Goal: Transaction & Acquisition: Purchase product/service

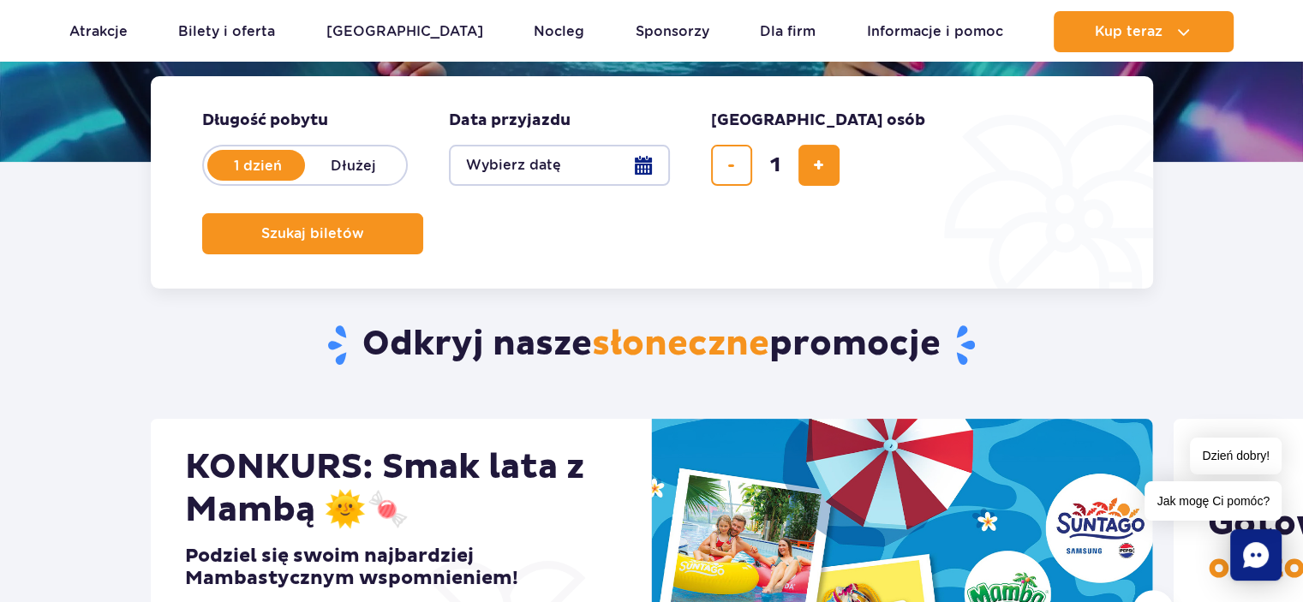
scroll to position [343, 0]
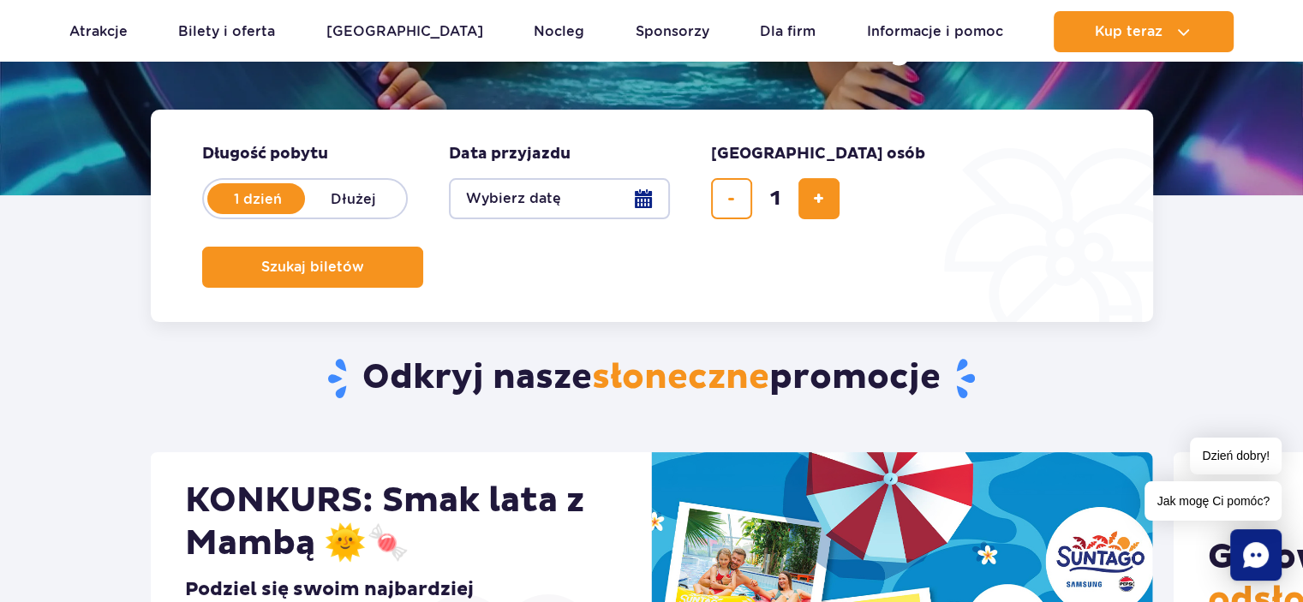
click at [648, 196] on button "Wybierz datę" at bounding box center [559, 198] width 221 height 41
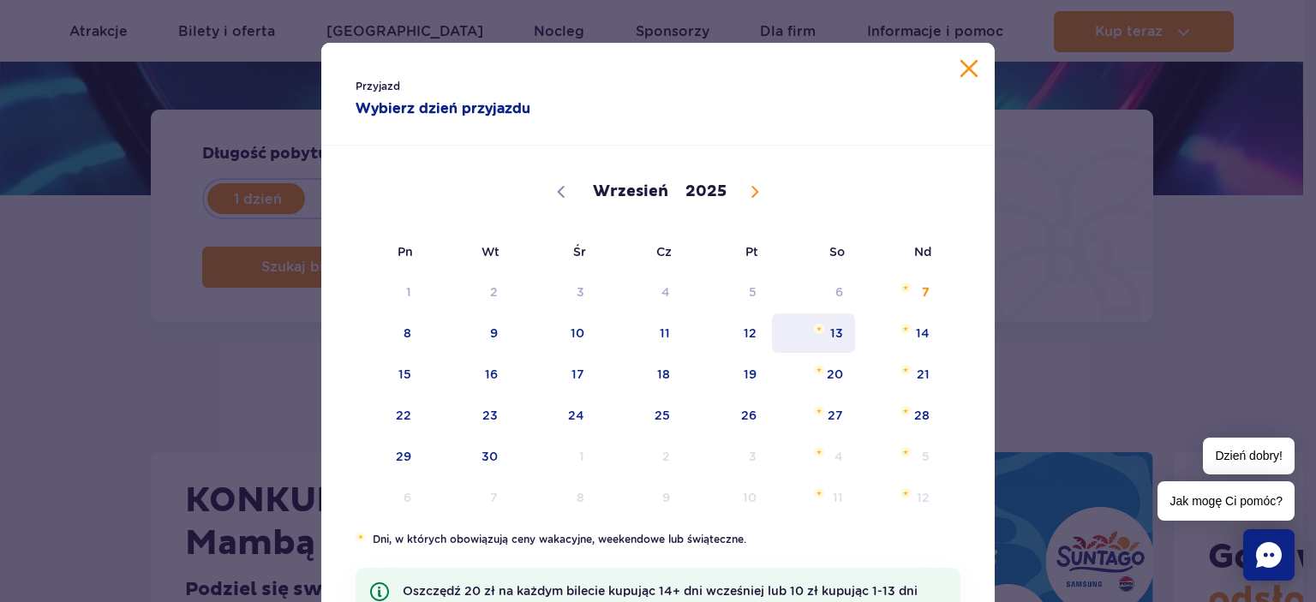
click at [829, 332] on span "13" at bounding box center [813, 332] width 87 height 39
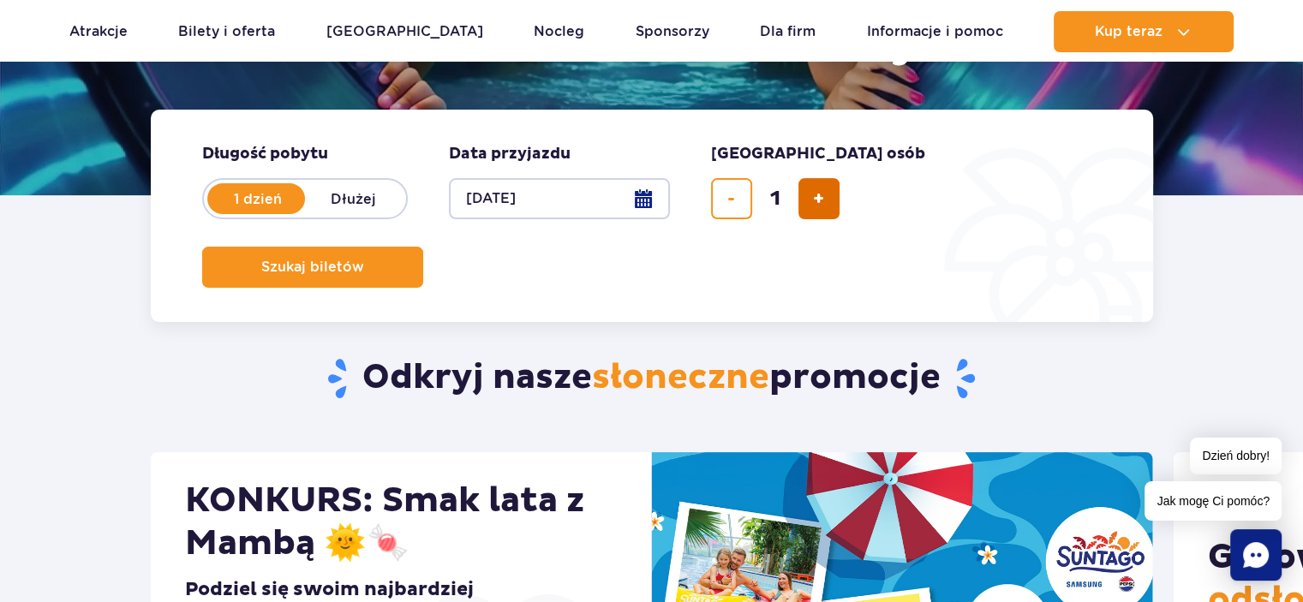
click at [808, 184] on button "dodaj bilet" at bounding box center [818, 198] width 41 height 41
type input "2"
click at [423, 247] on button "Szukaj biletów" at bounding box center [312, 267] width 221 height 41
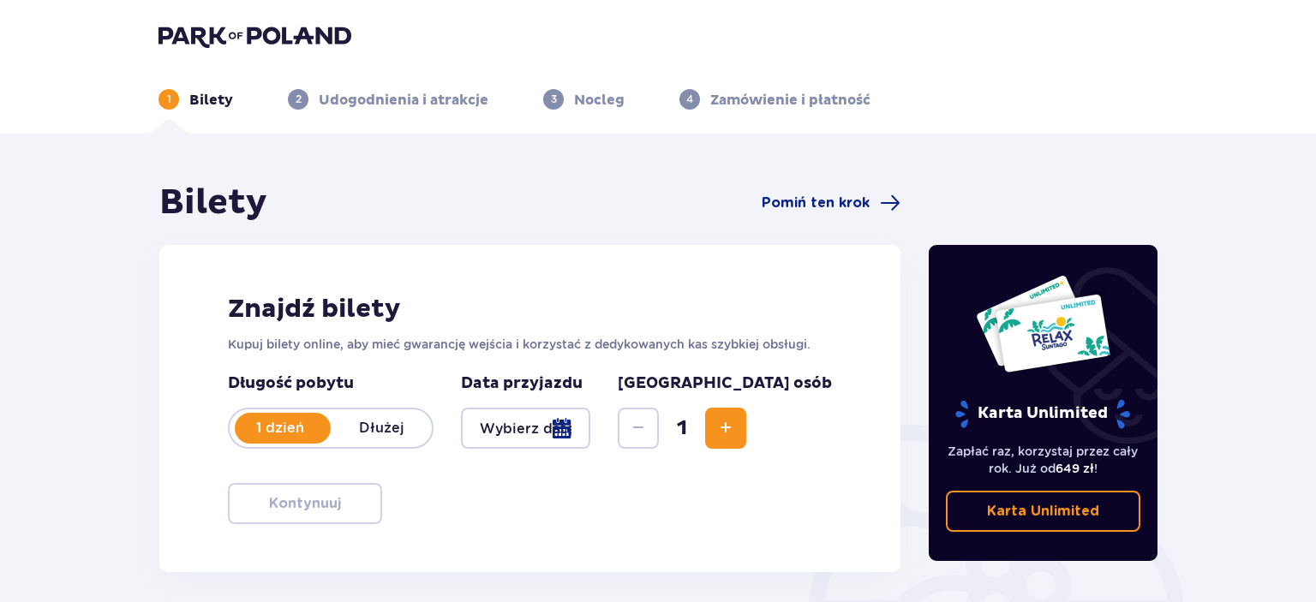
type input "13.09.25"
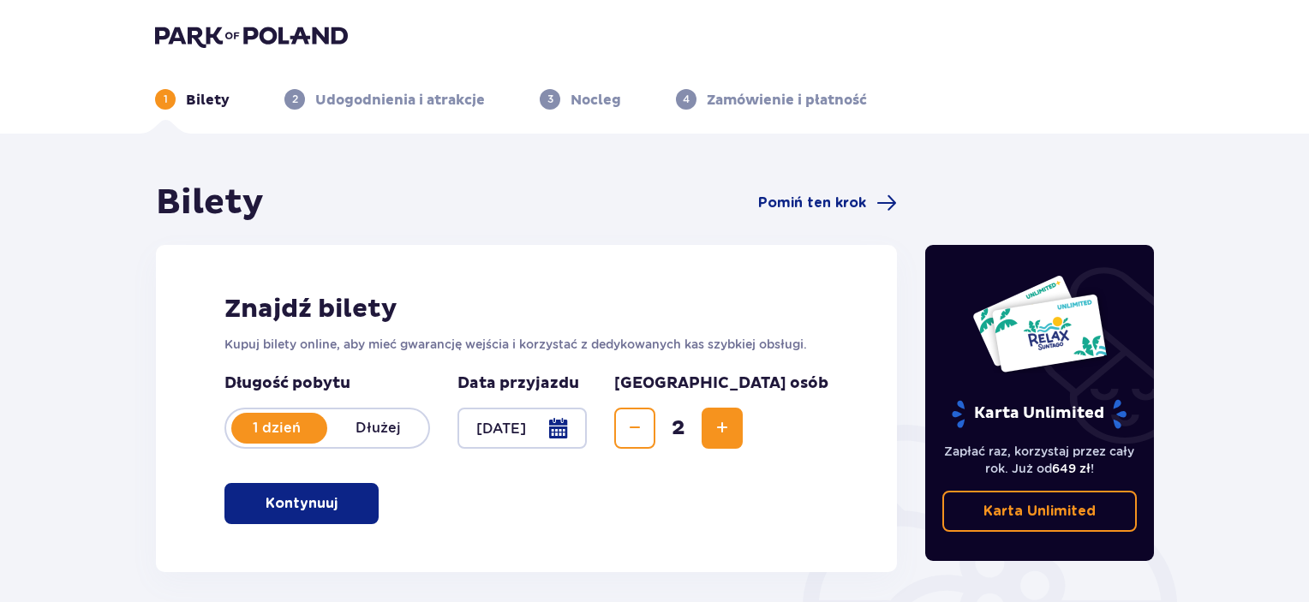
click at [329, 510] on button "Kontynuuj" at bounding box center [301, 503] width 154 height 41
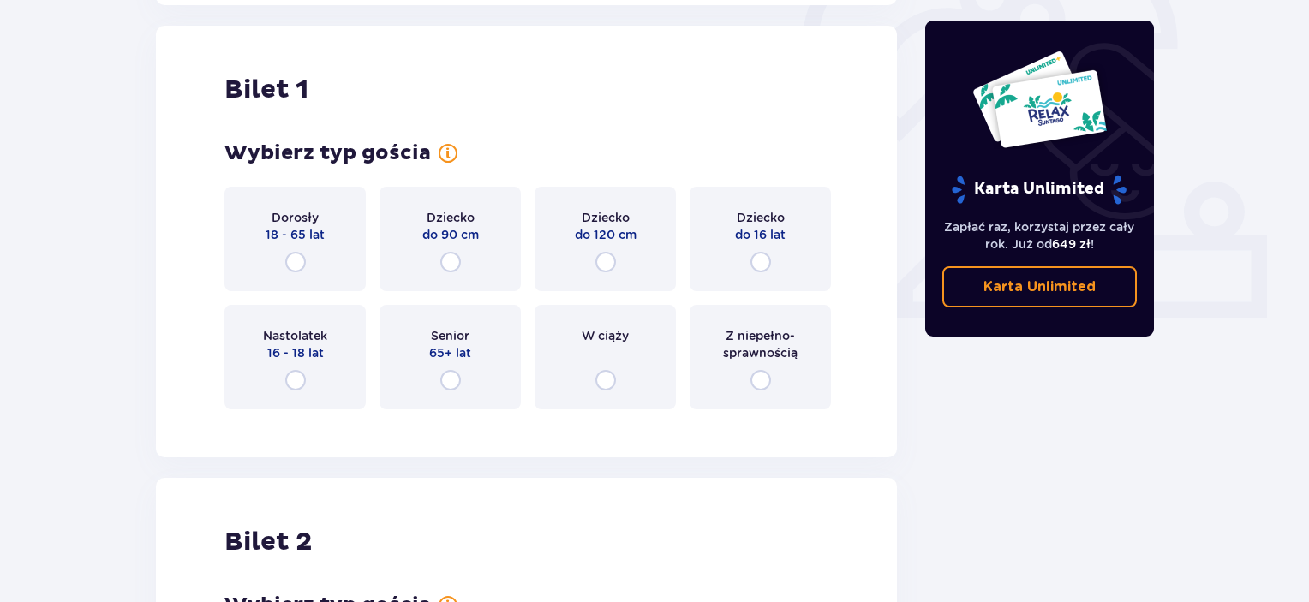
scroll to position [572, 0]
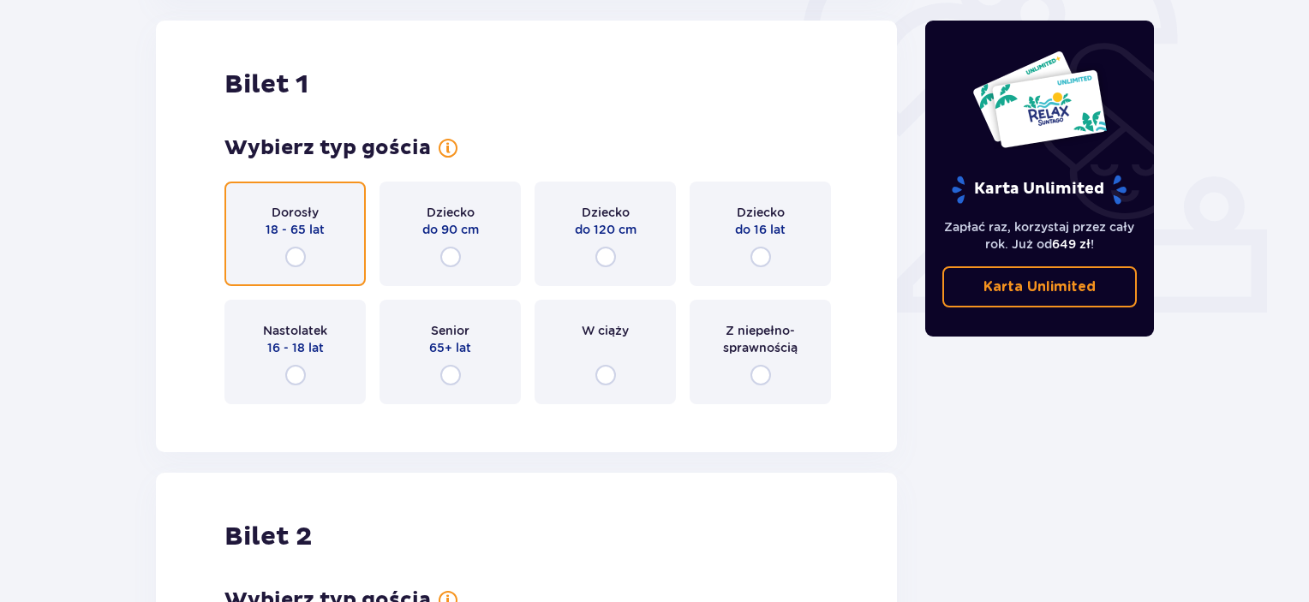
click at [294, 260] on input "radio" at bounding box center [295, 257] width 21 height 21
radio input "true"
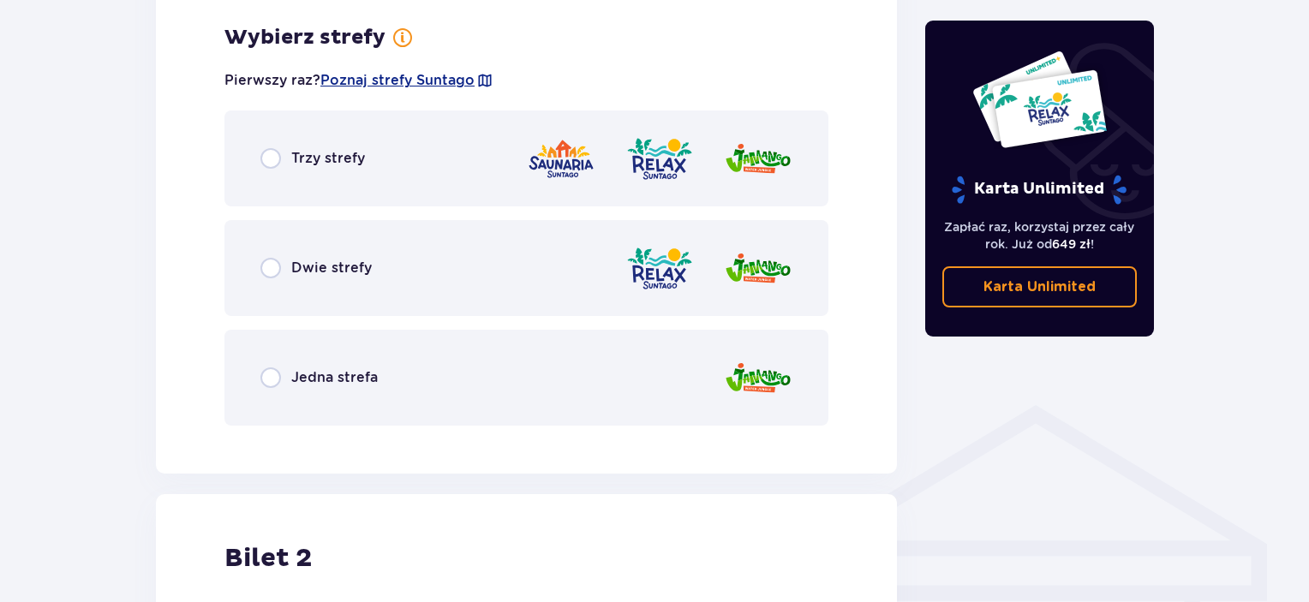
scroll to position [990, 0]
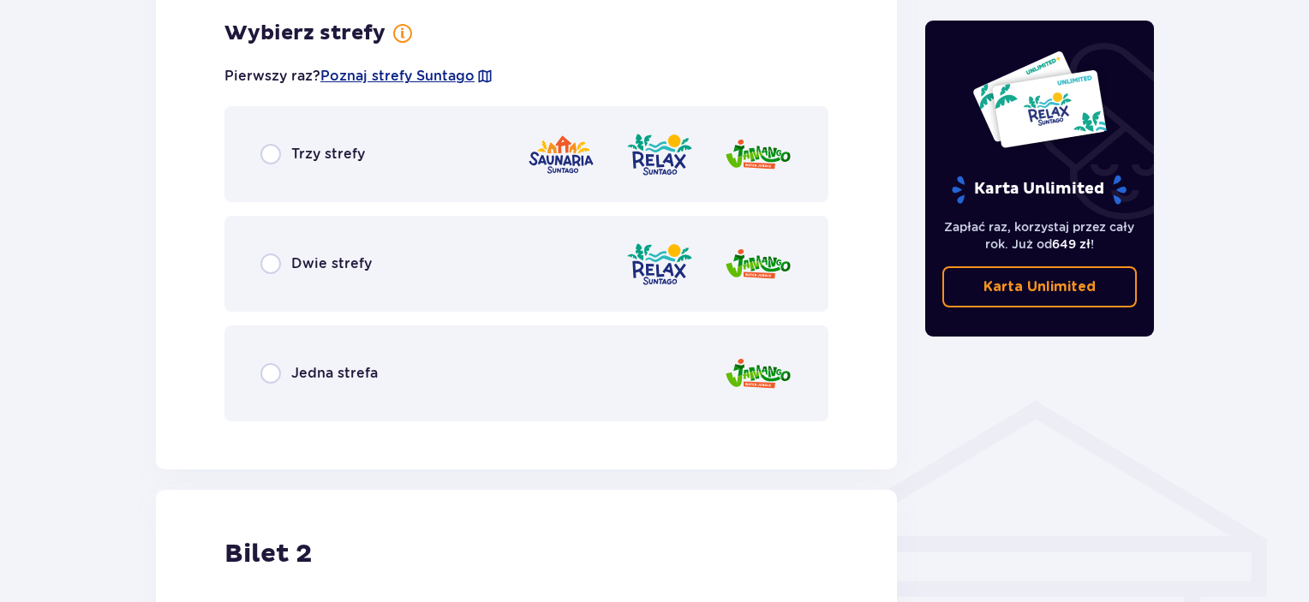
click at [254, 376] on div "Jedna strefa" at bounding box center [526, 373] width 604 height 96
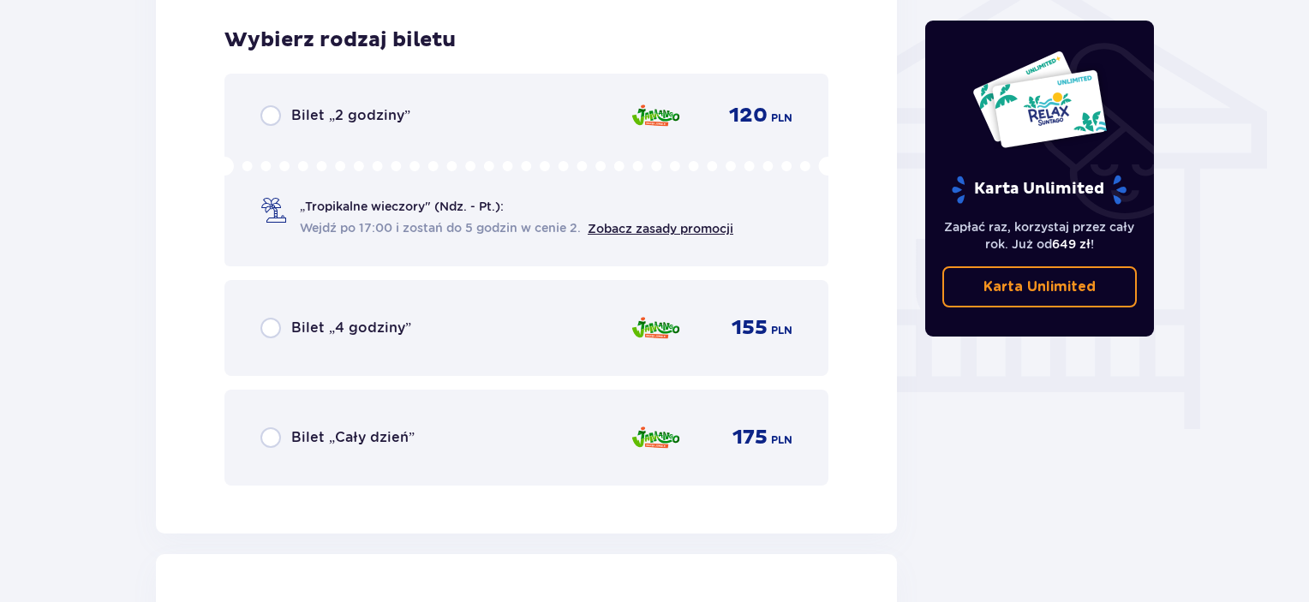
scroll to position [1425, 0]
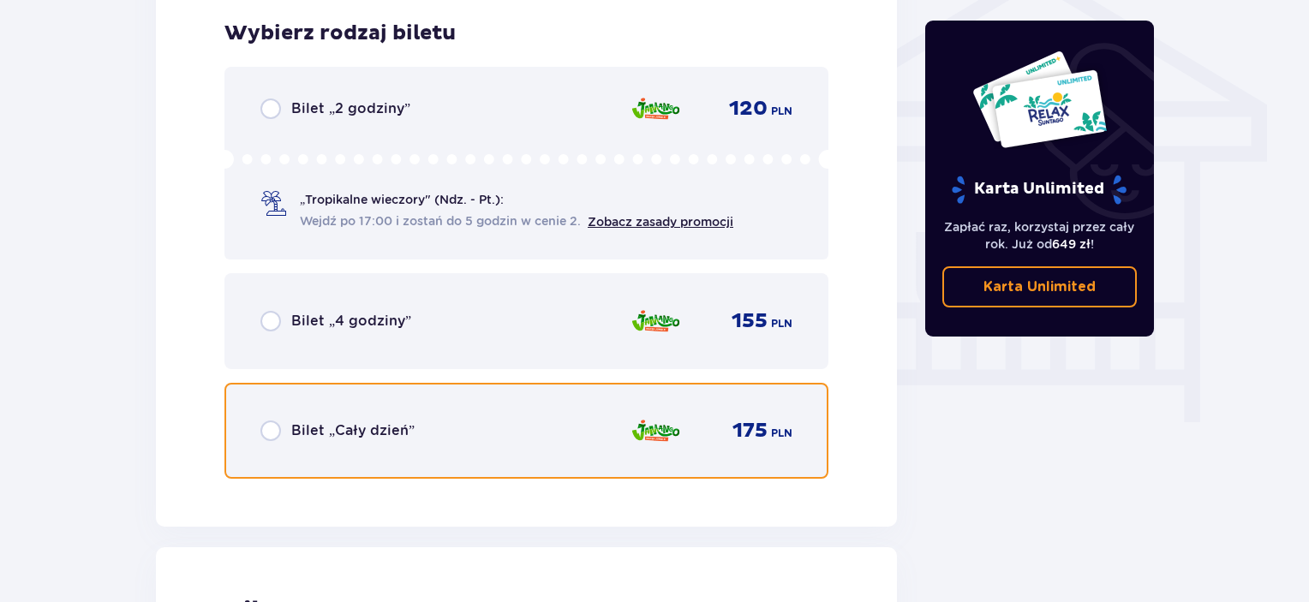
click at [265, 433] on input "radio" at bounding box center [270, 431] width 21 height 21
radio input "true"
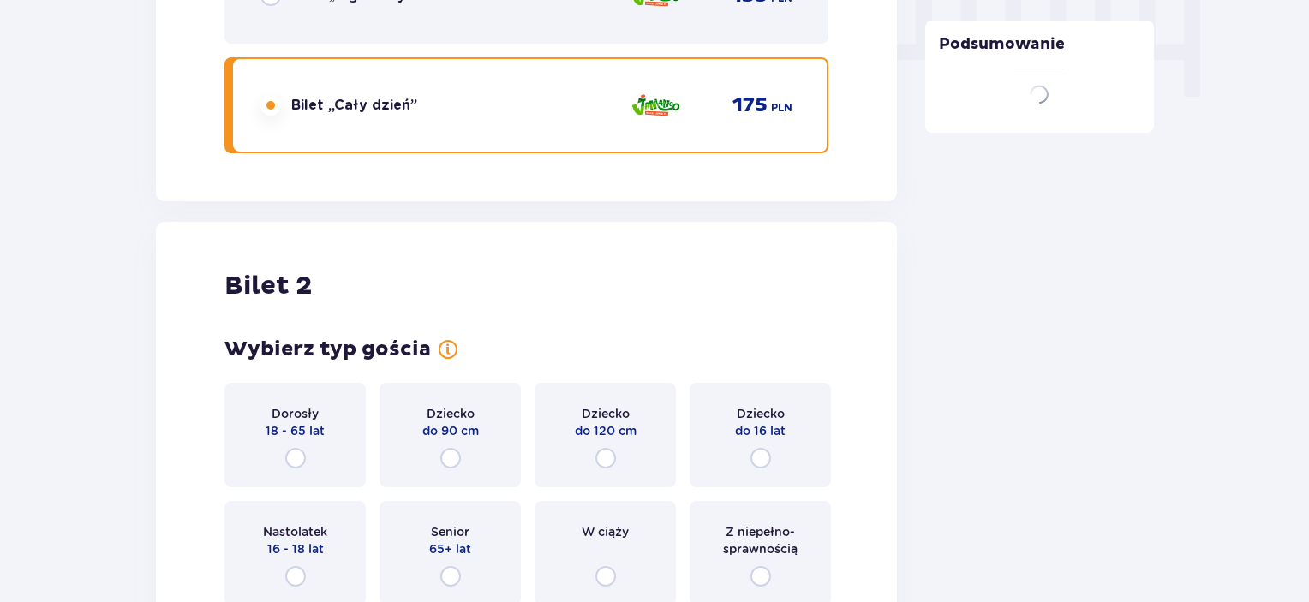
scroll to position [1951, 0]
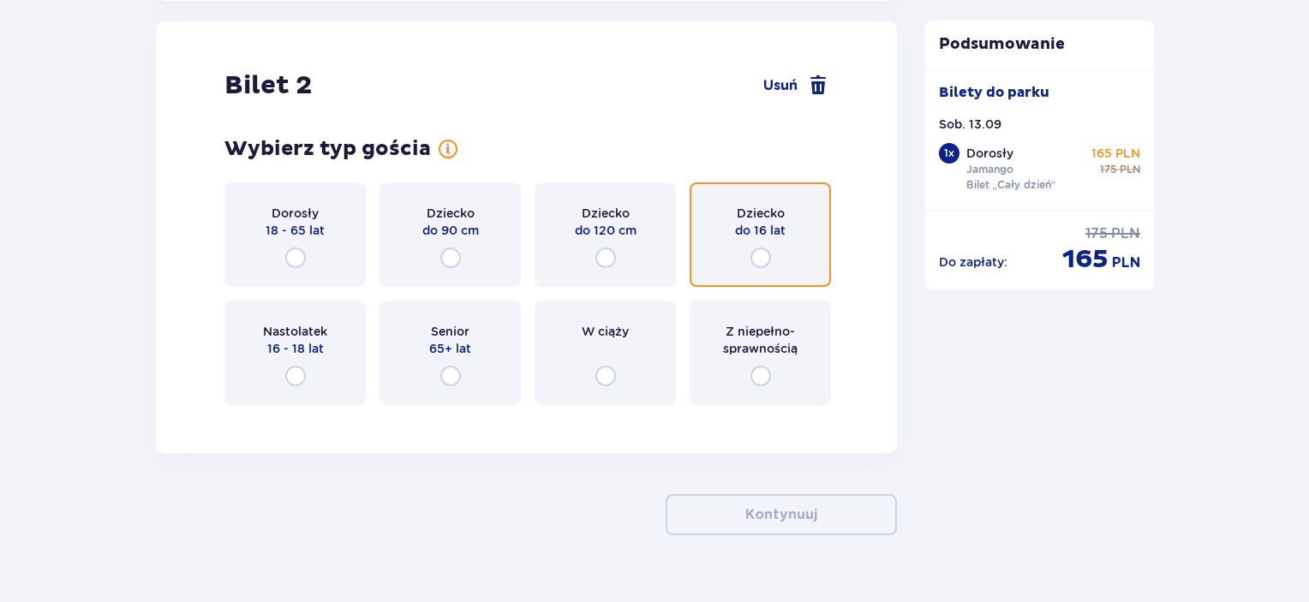
click at [754, 255] on input "radio" at bounding box center [760, 258] width 21 height 21
radio input "true"
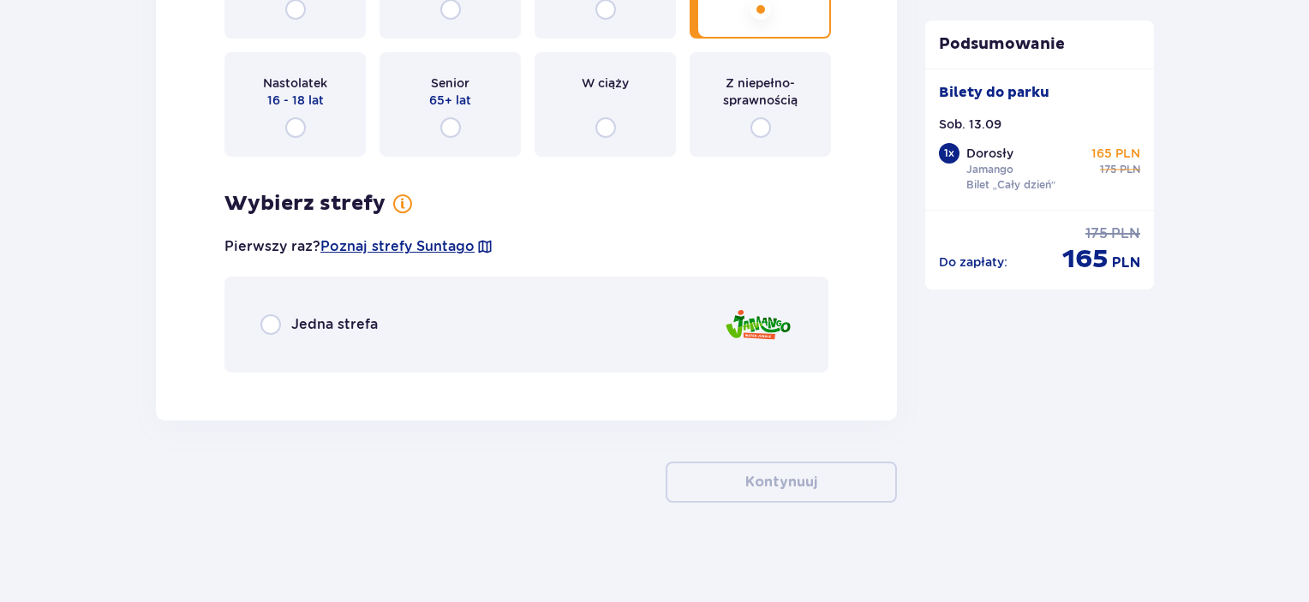
scroll to position [2202, 0]
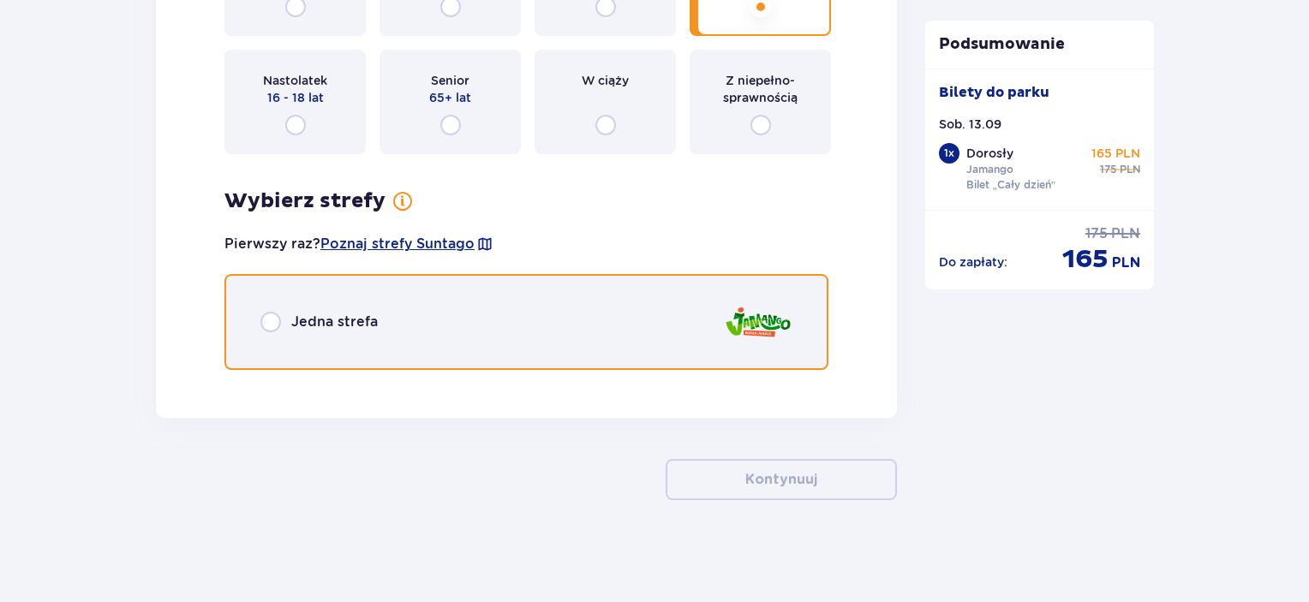
click at [276, 318] on input "radio" at bounding box center [270, 322] width 21 height 21
radio input "true"
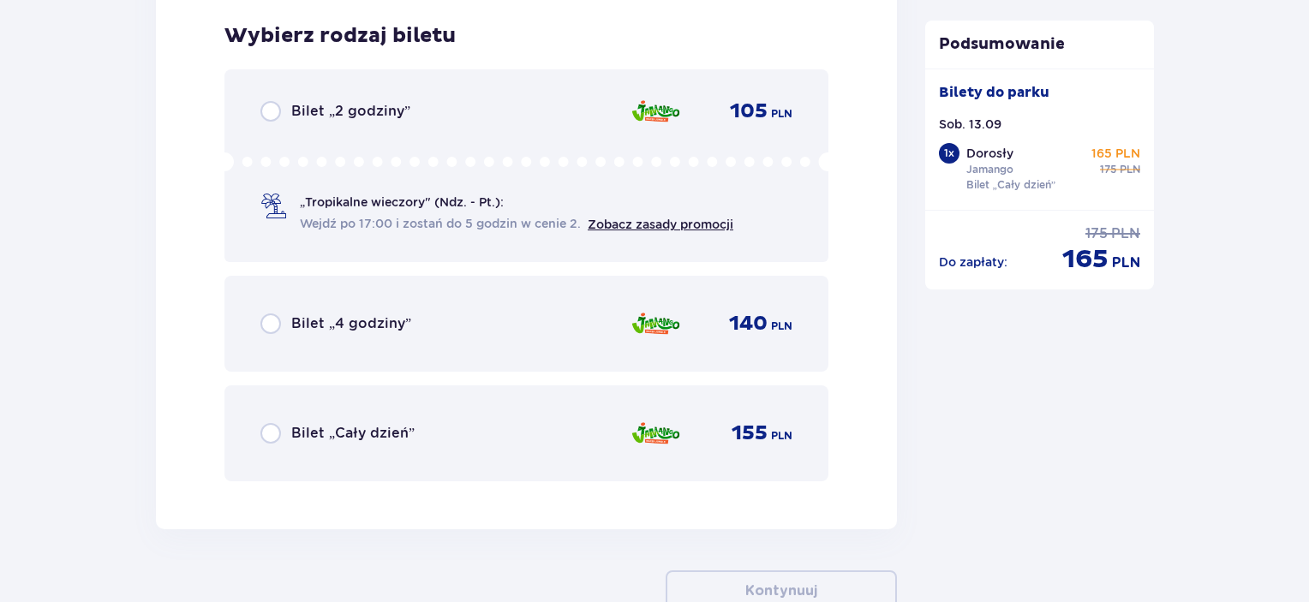
scroll to position [2585, 0]
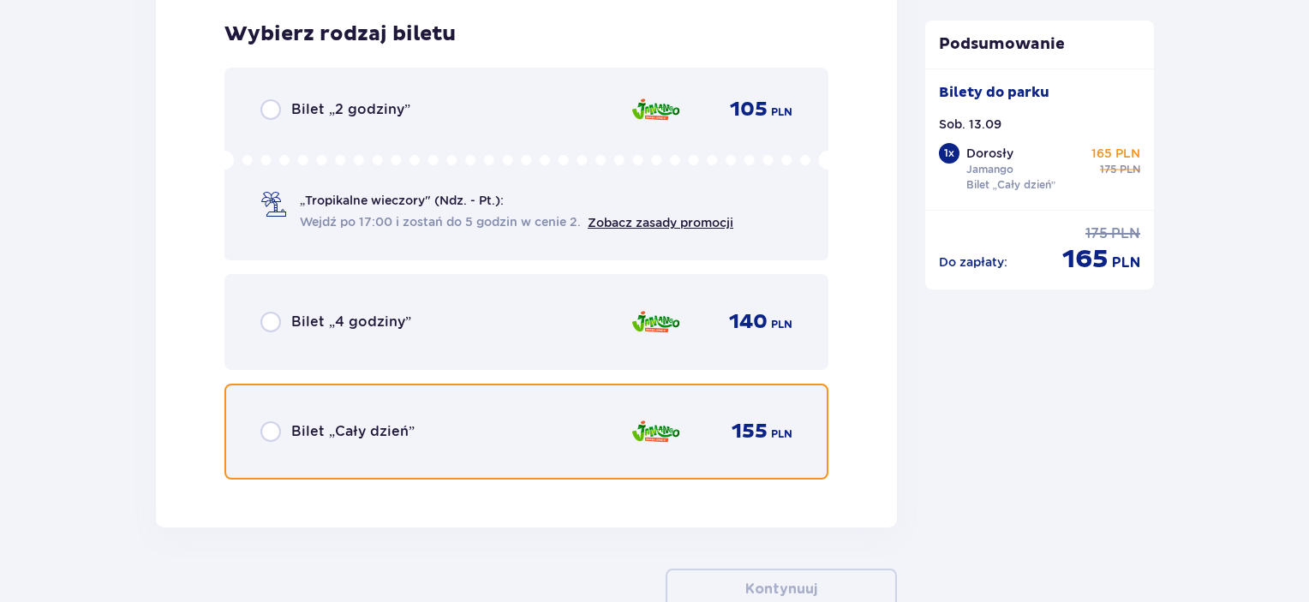
click at [266, 430] on input "radio" at bounding box center [270, 431] width 21 height 21
radio input "true"
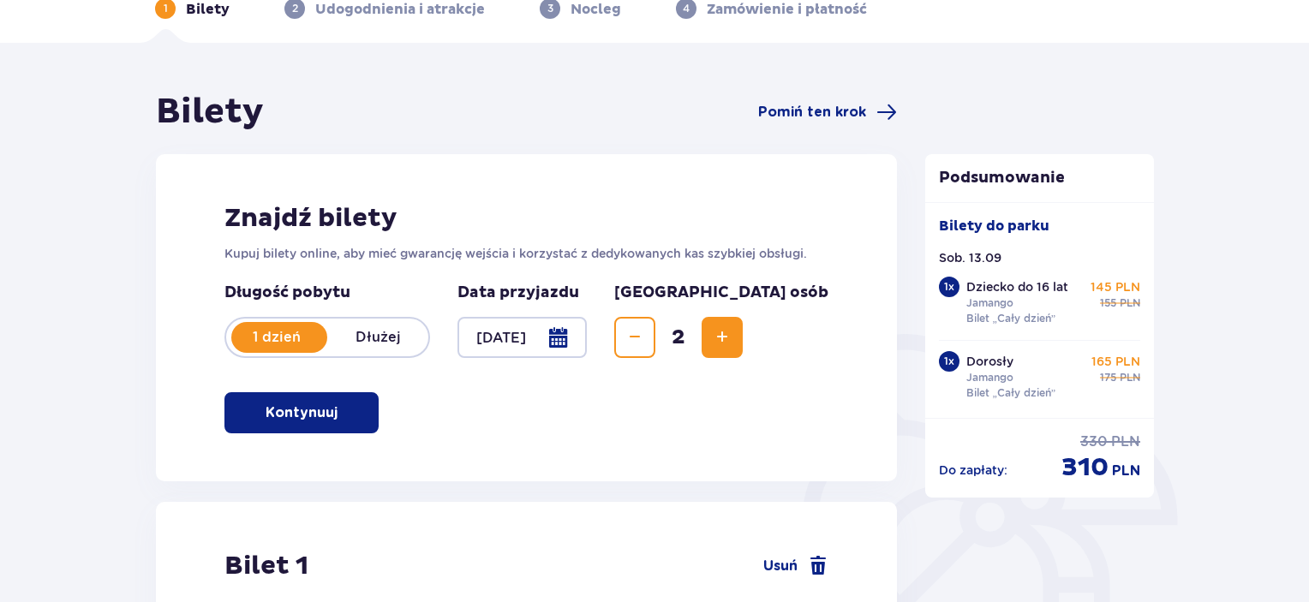
scroll to position [0, 0]
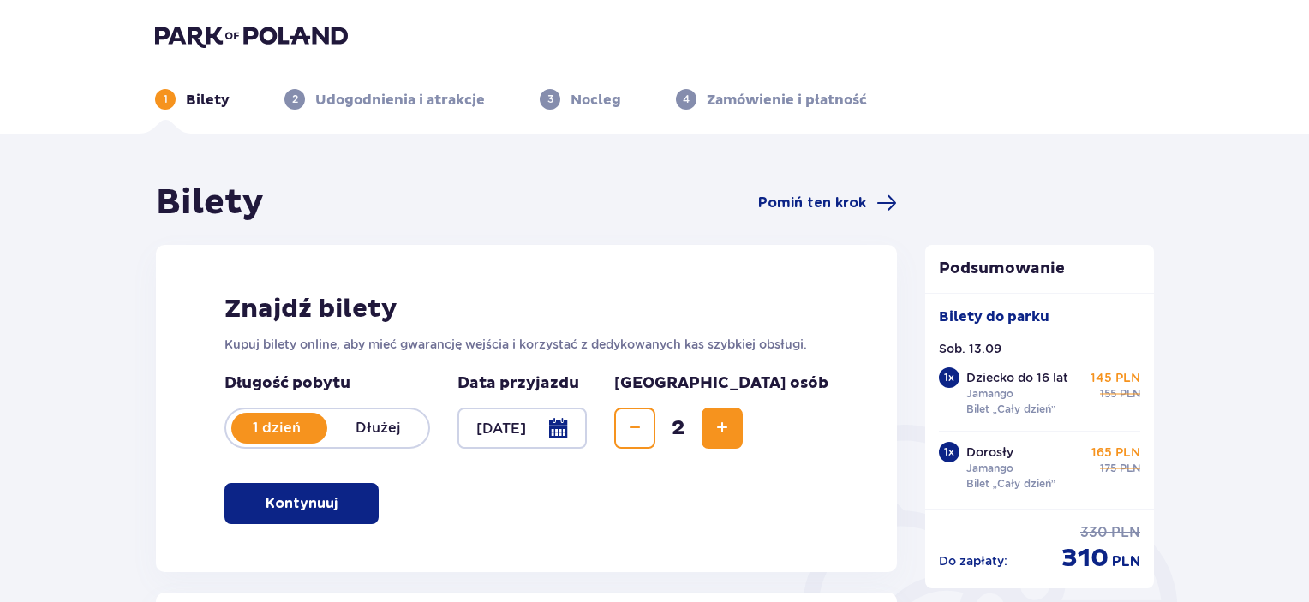
click at [230, 37] on img at bounding box center [251, 36] width 193 height 24
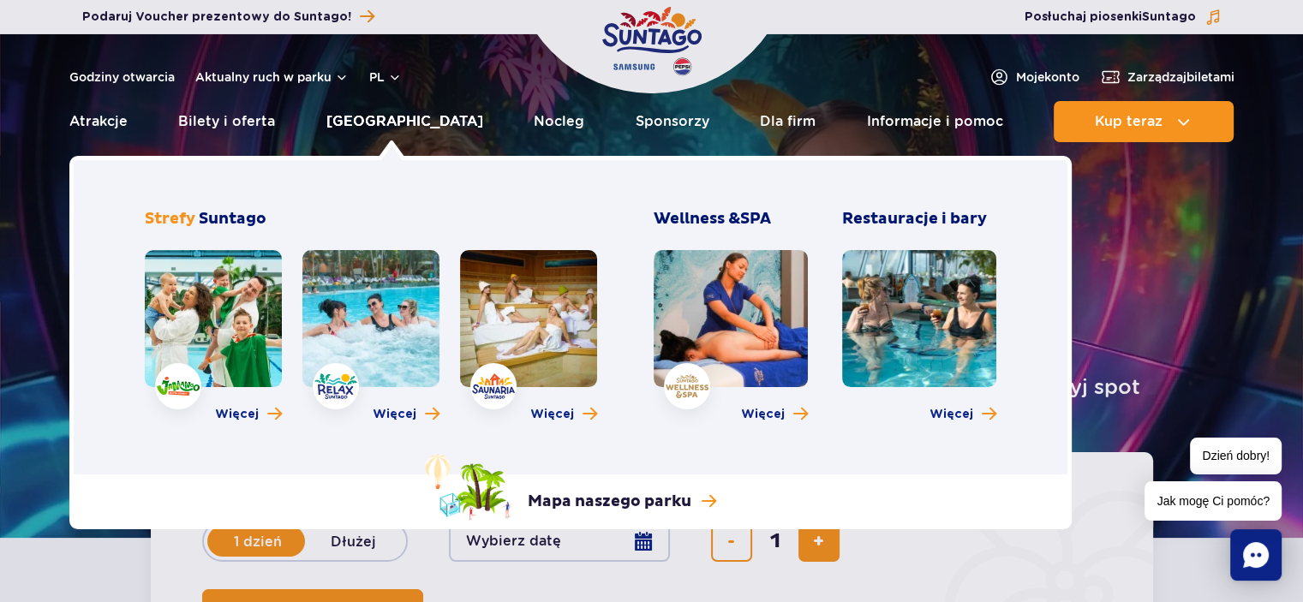
click at [386, 119] on link "[GEOGRAPHIC_DATA]" at bounding box center [404, 121] width 157 height 41
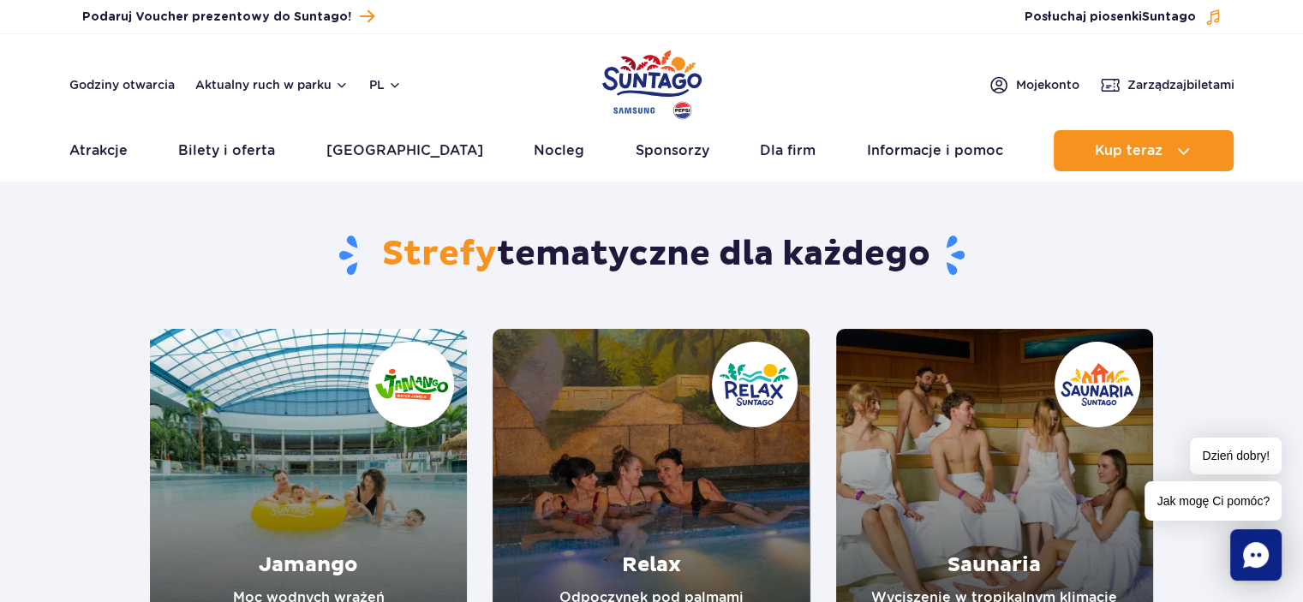
click at [326, 471] on link "Jamango" at bounding box center [308, 487] width 317 height 317
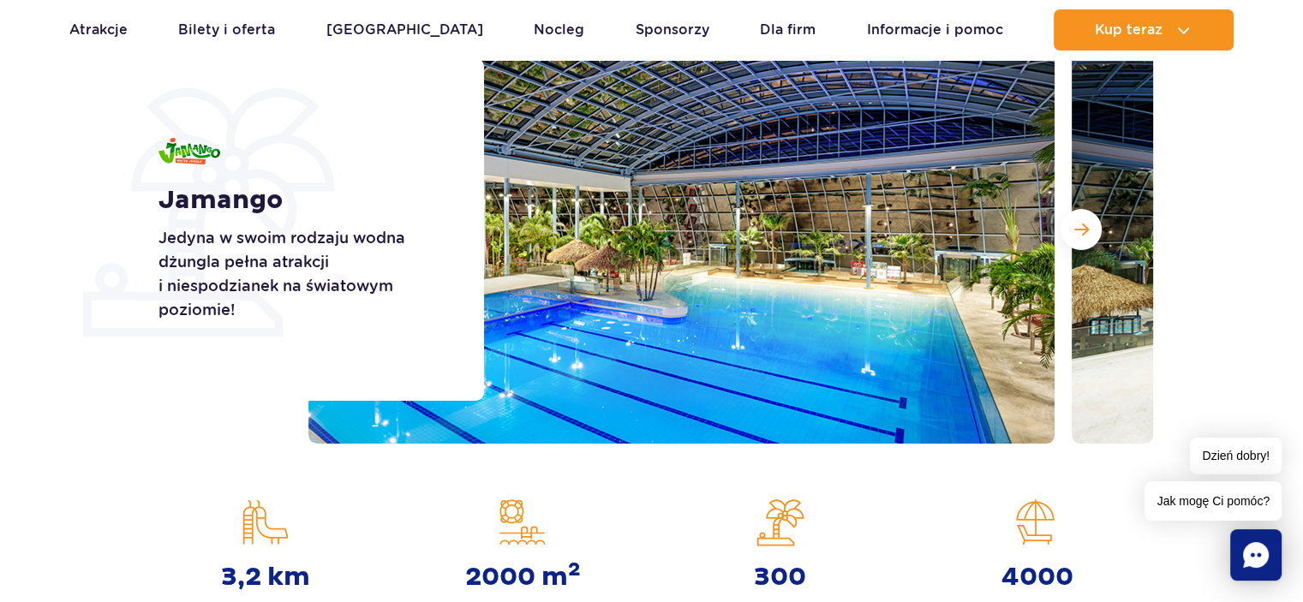
scroll to position [255, 0]
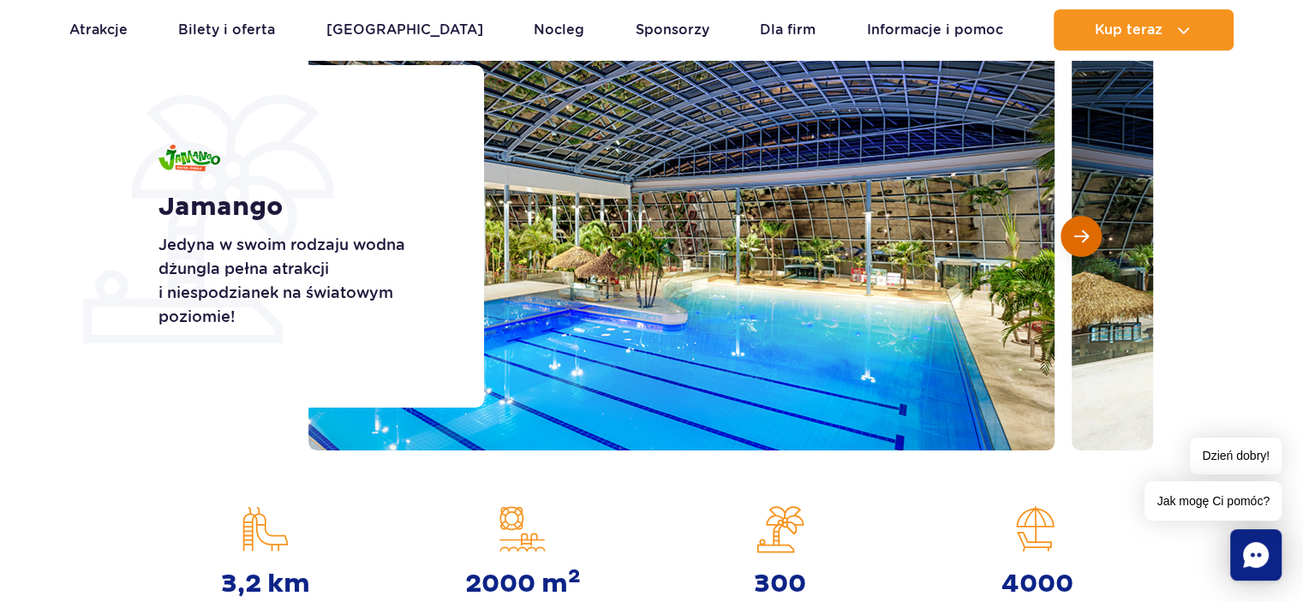
click at [1074, 241] on span "Następny slajd" at bounding box center [1081, 236] width 15 height 15
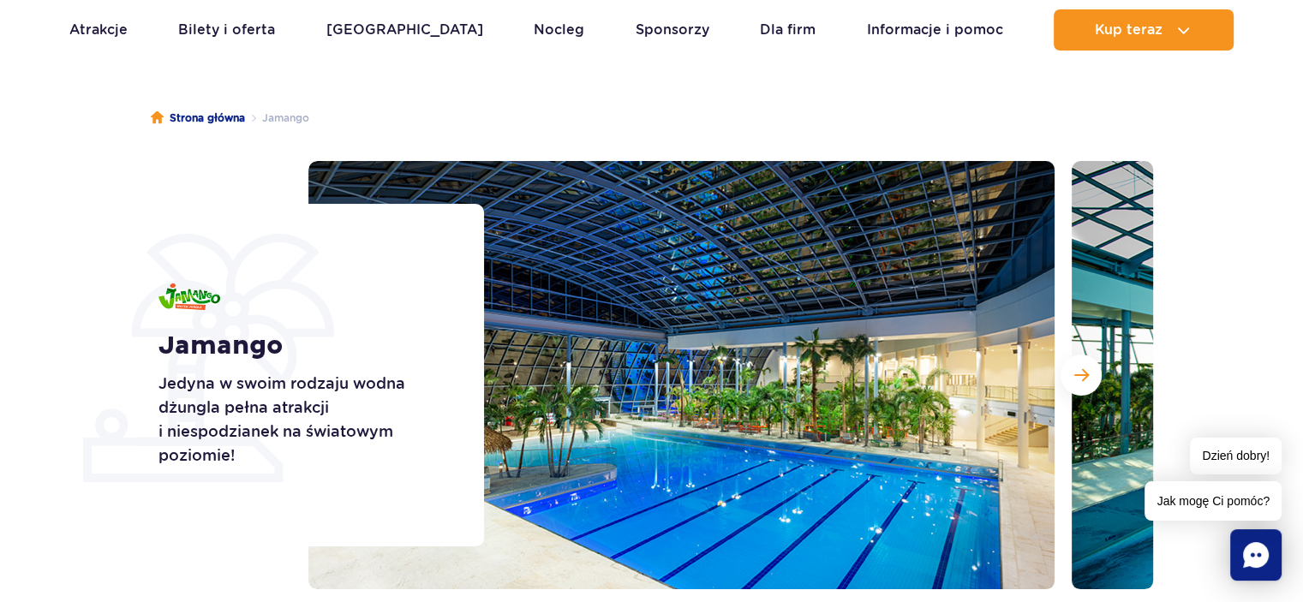
scroll to position [170, 0]
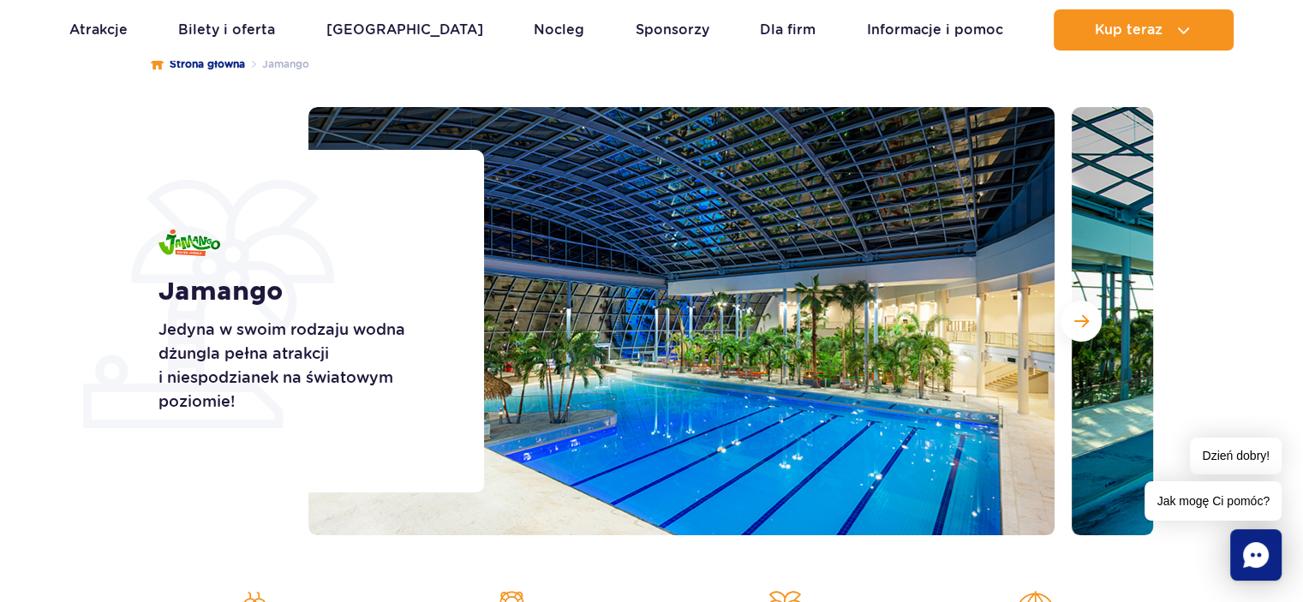
click at [742, 266] on img at bounding box center [681, 321] width 746 height 428
click at [769, 308] on img at bounding box center [681, 321] width 746 height 428
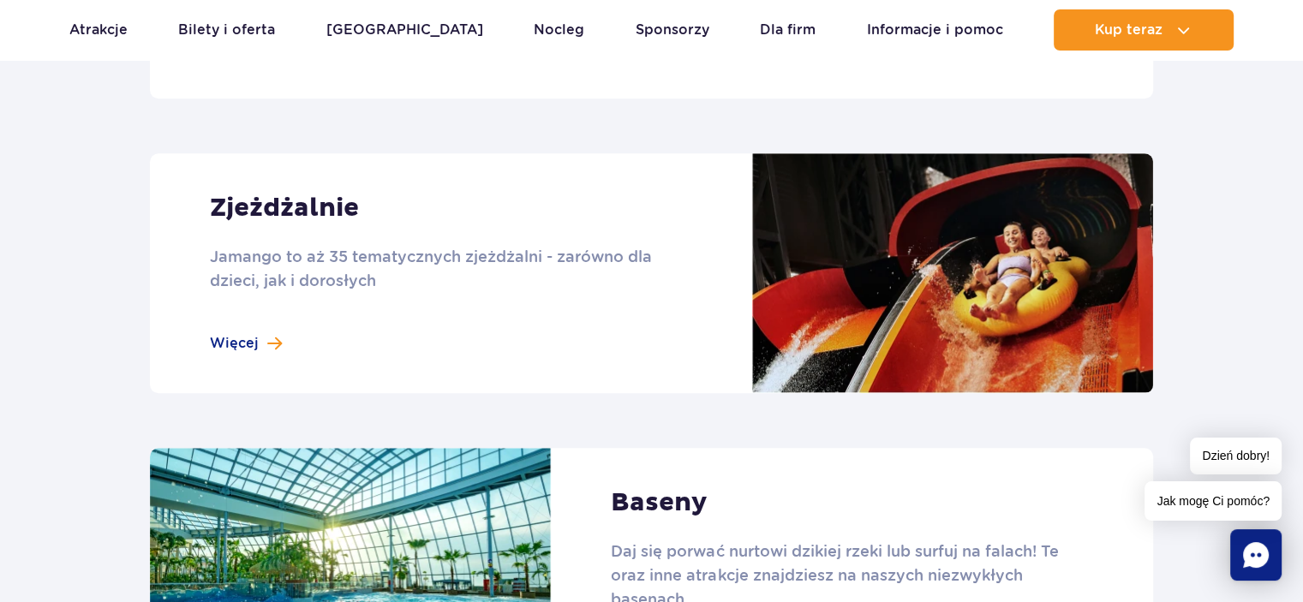
scroll to position [1479, 0]
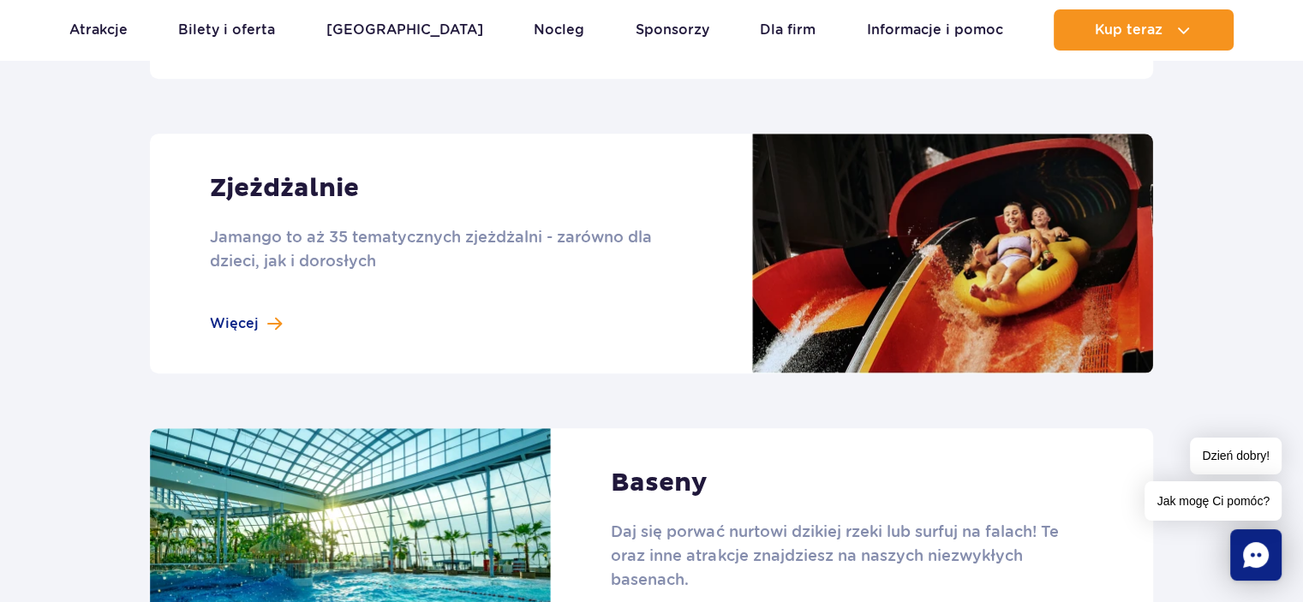
click at [264, 322] on link at bounding box center [651, 254] width 1003 height 240
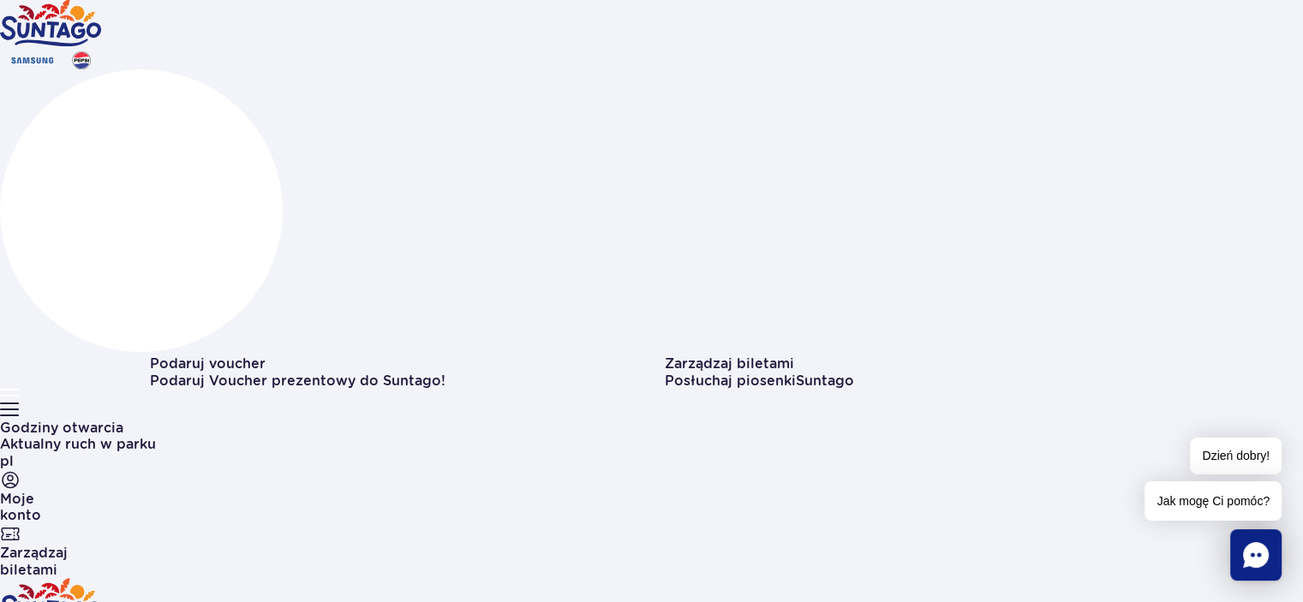
scroll to position [131, 0]
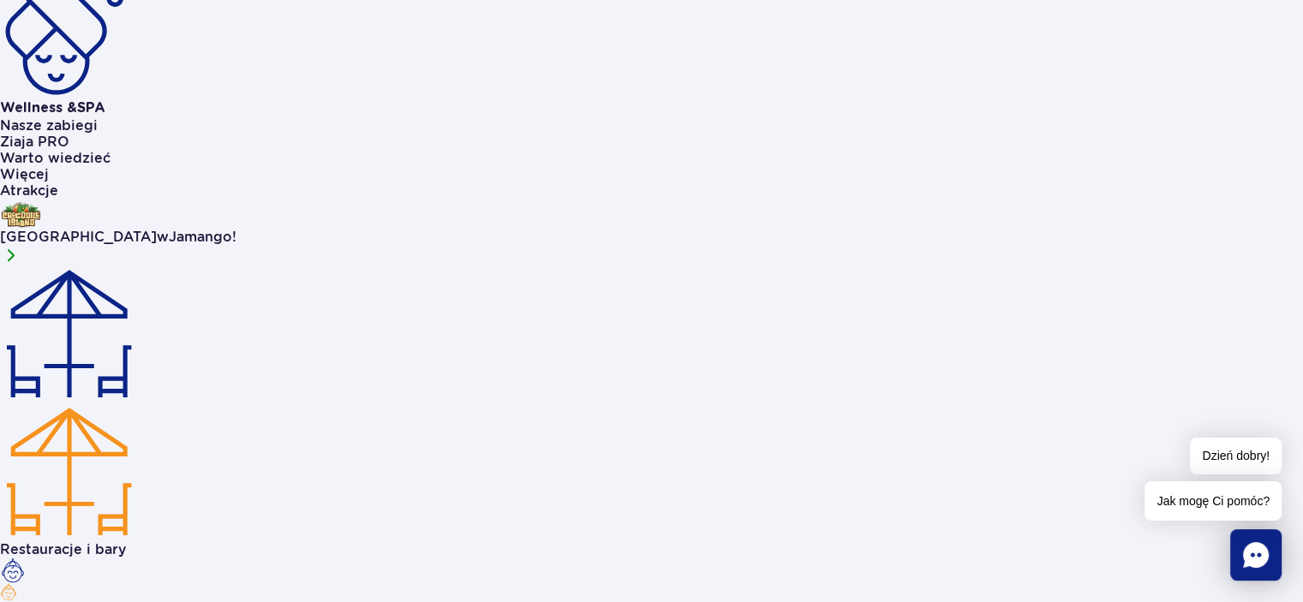
scroll to position [1566, 0]
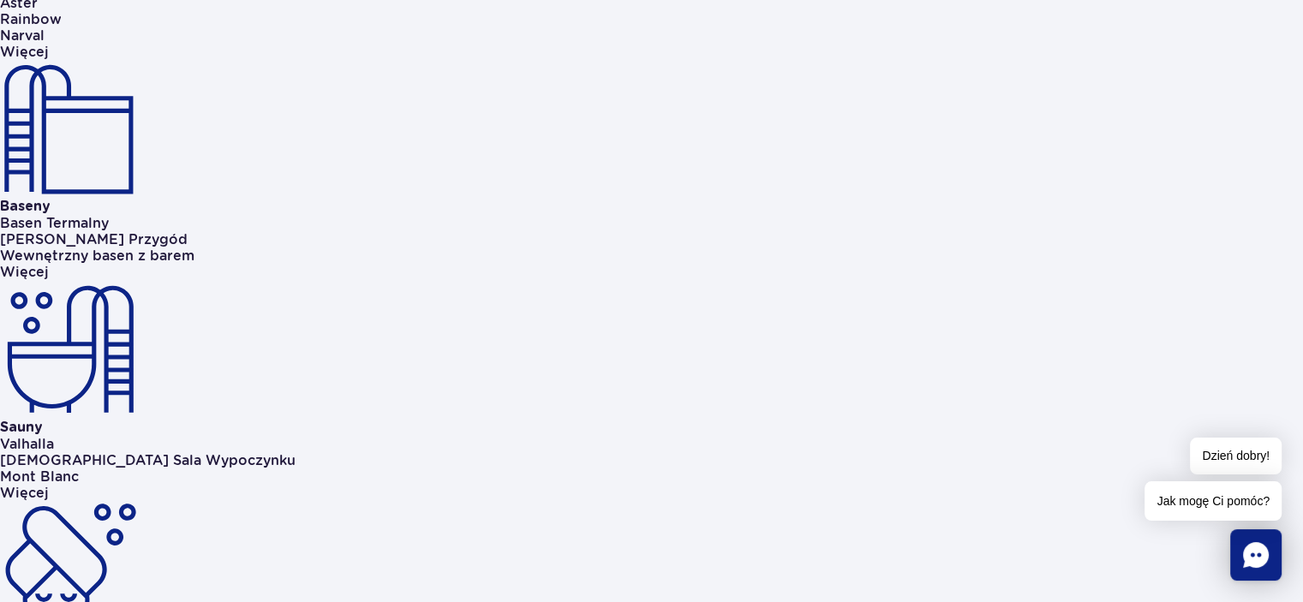
scroll to position [1085, 0]
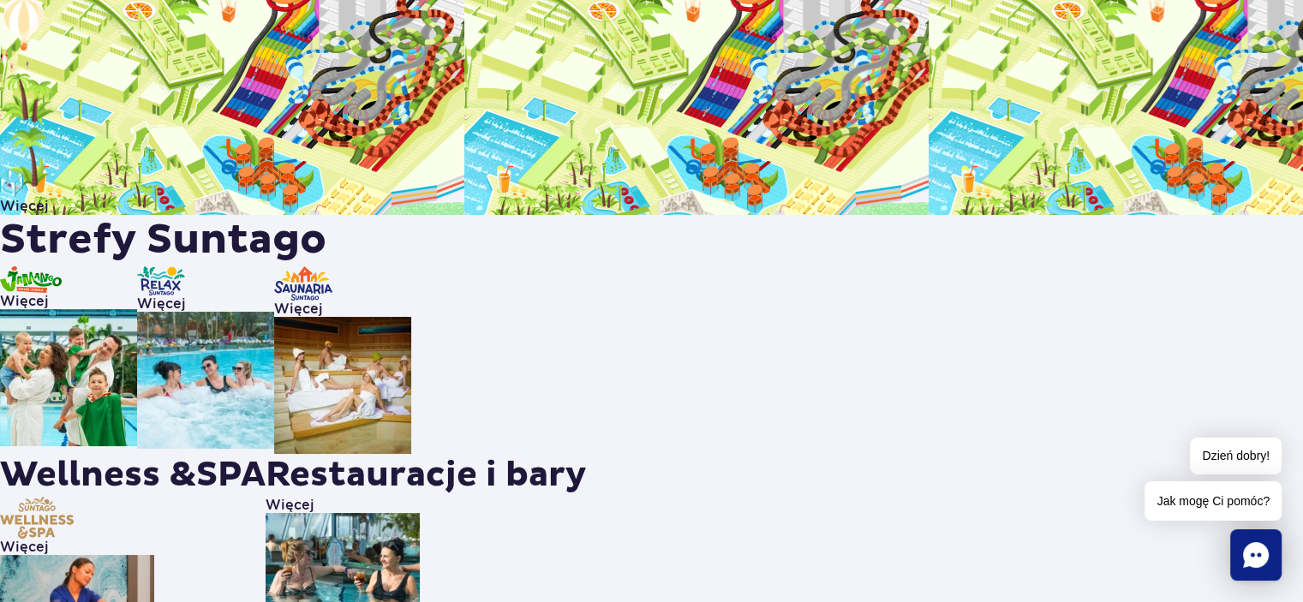
scroll to position [6465, 0]
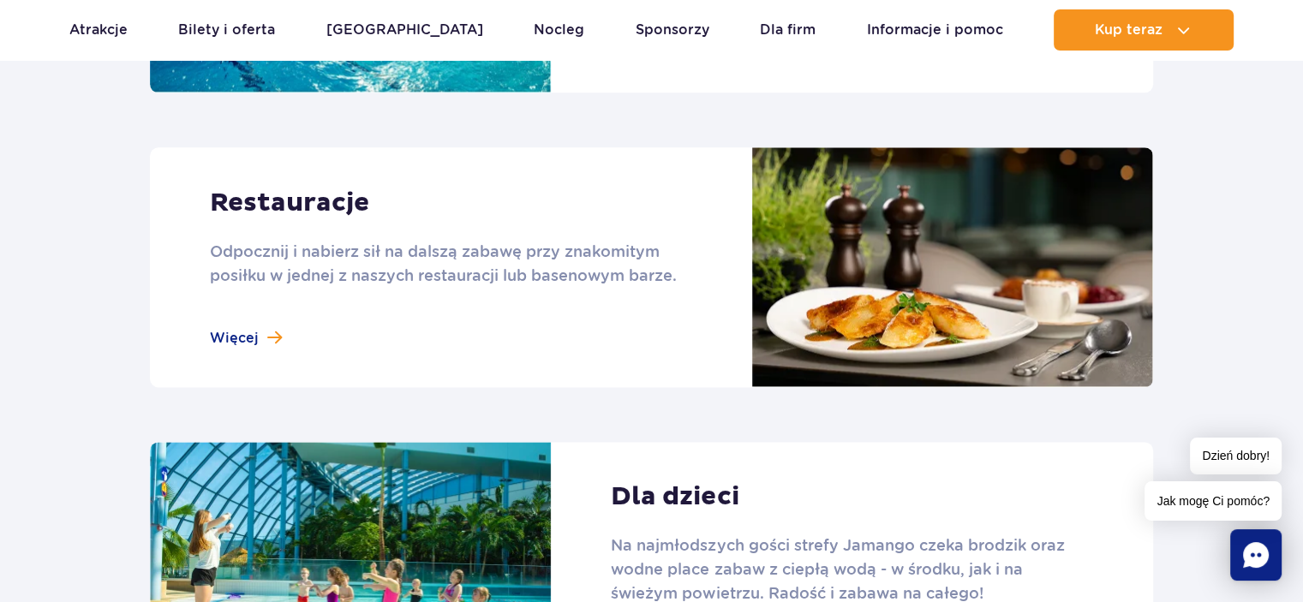
scroll to position [2018, 0]
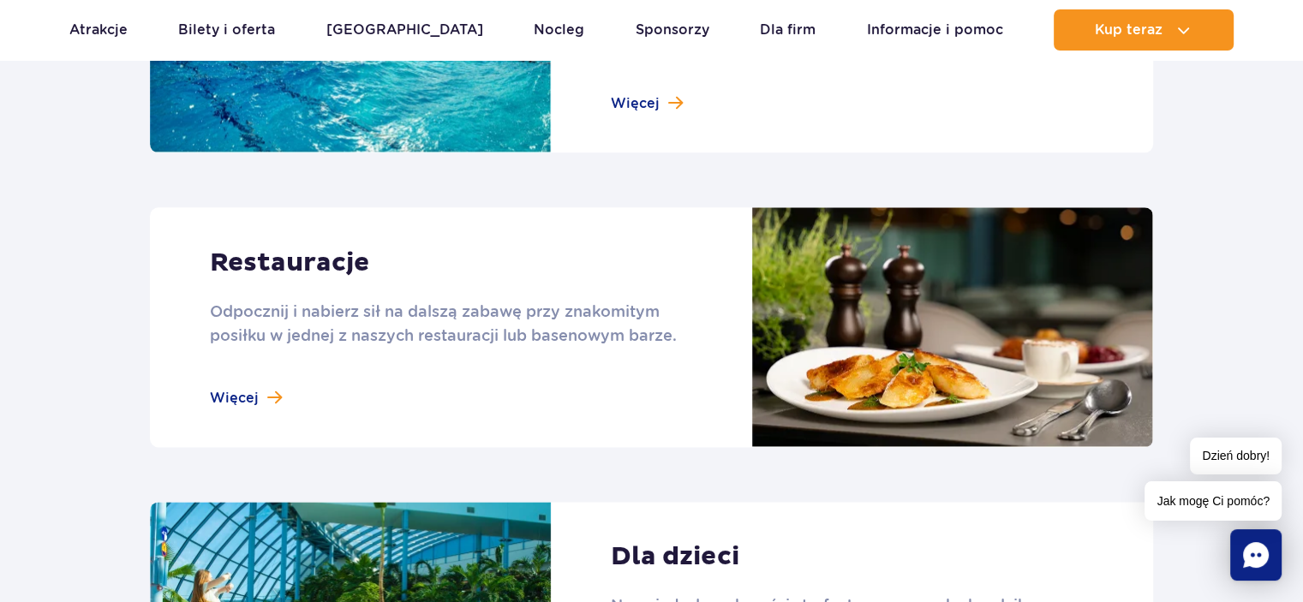
click at [258, 392] on link at bounding box center [651, 327] width 1003 height 240
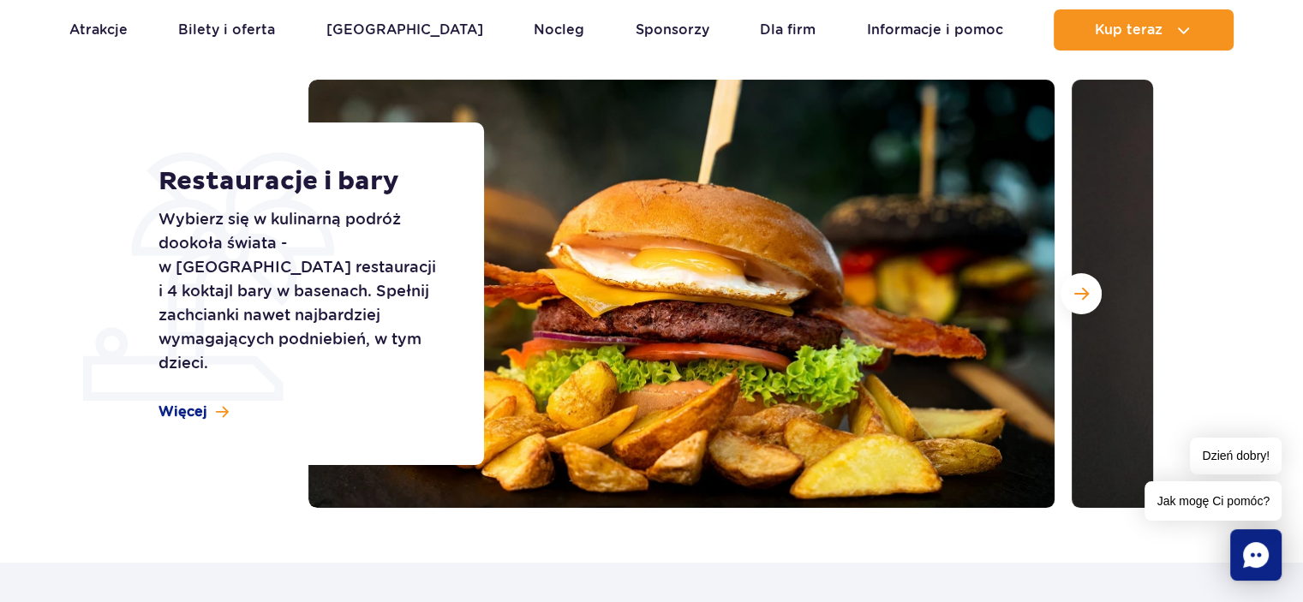
scroll to position [214, 0]
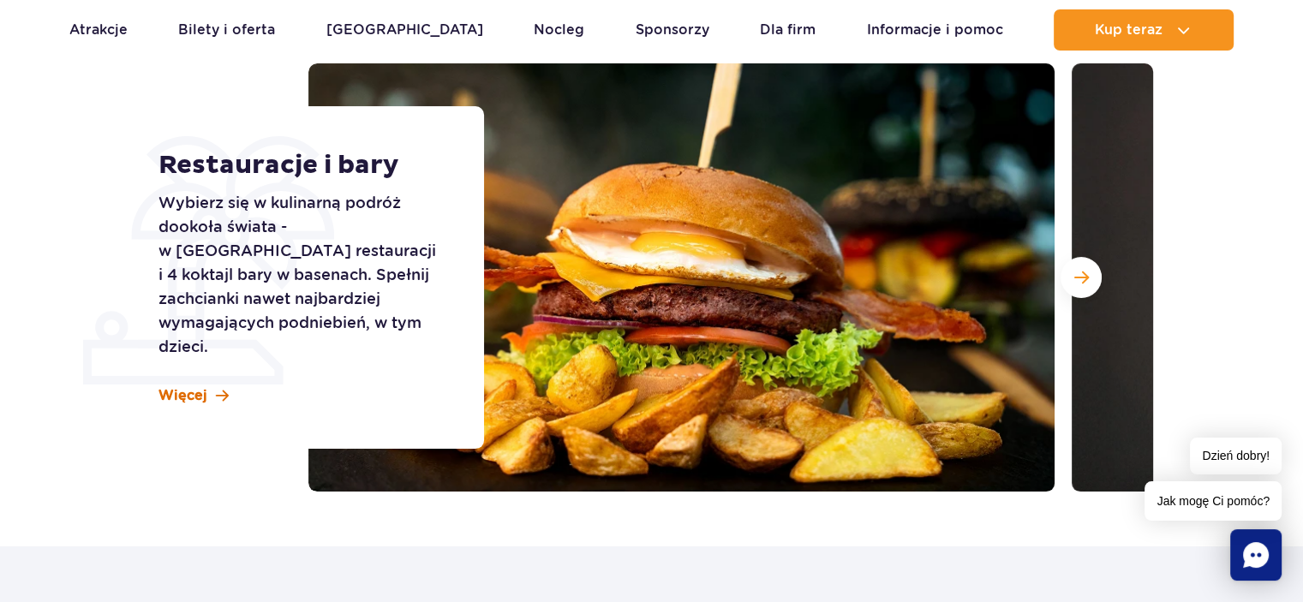
click at [177, 386] on span "Więcej" at bounding box center [182, 395] width 49 height 19
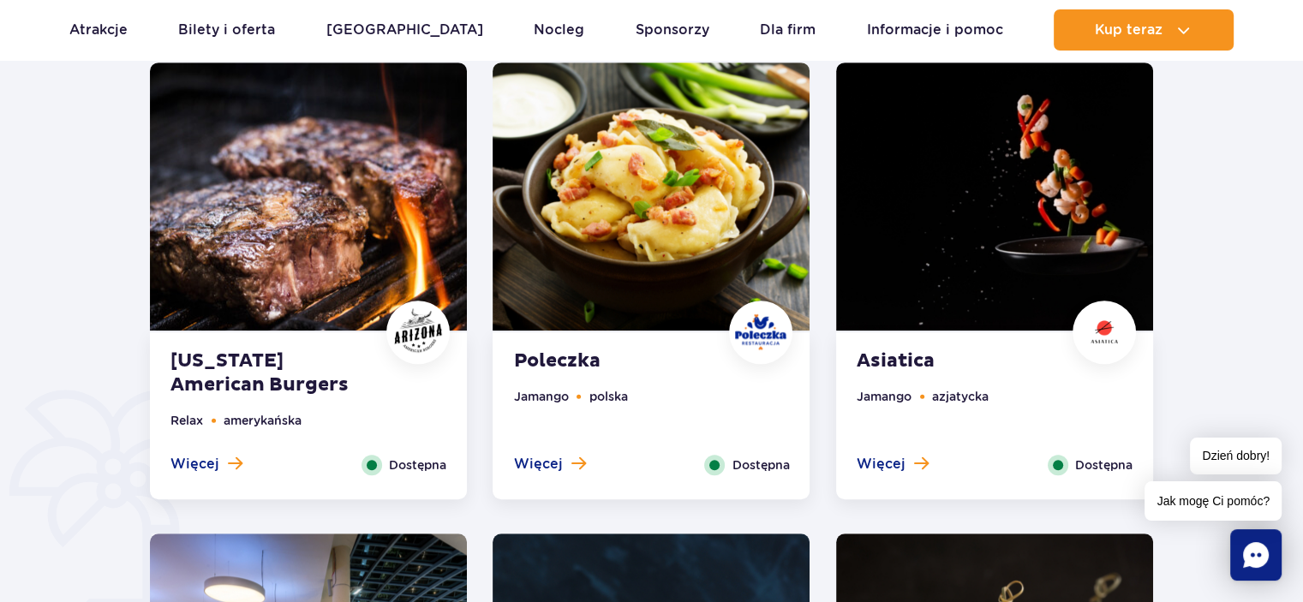
scroll to position [913, 0]
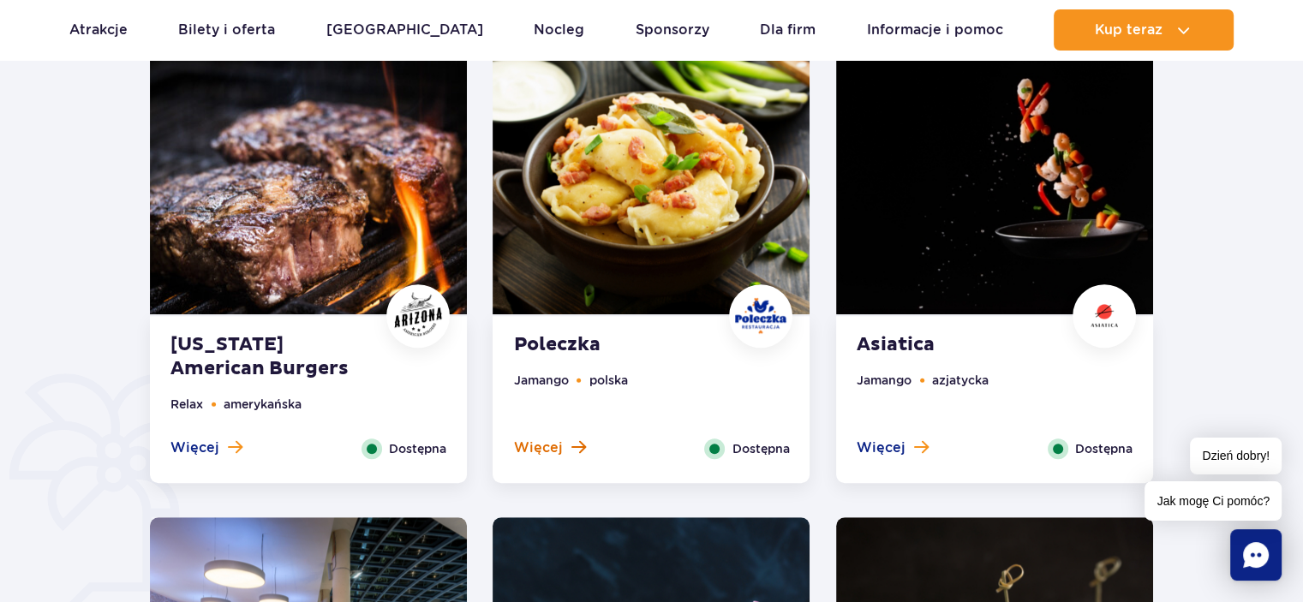
click at [541, 444] on span "Więcej" at bounding box center [537, 448] width 49 height 19
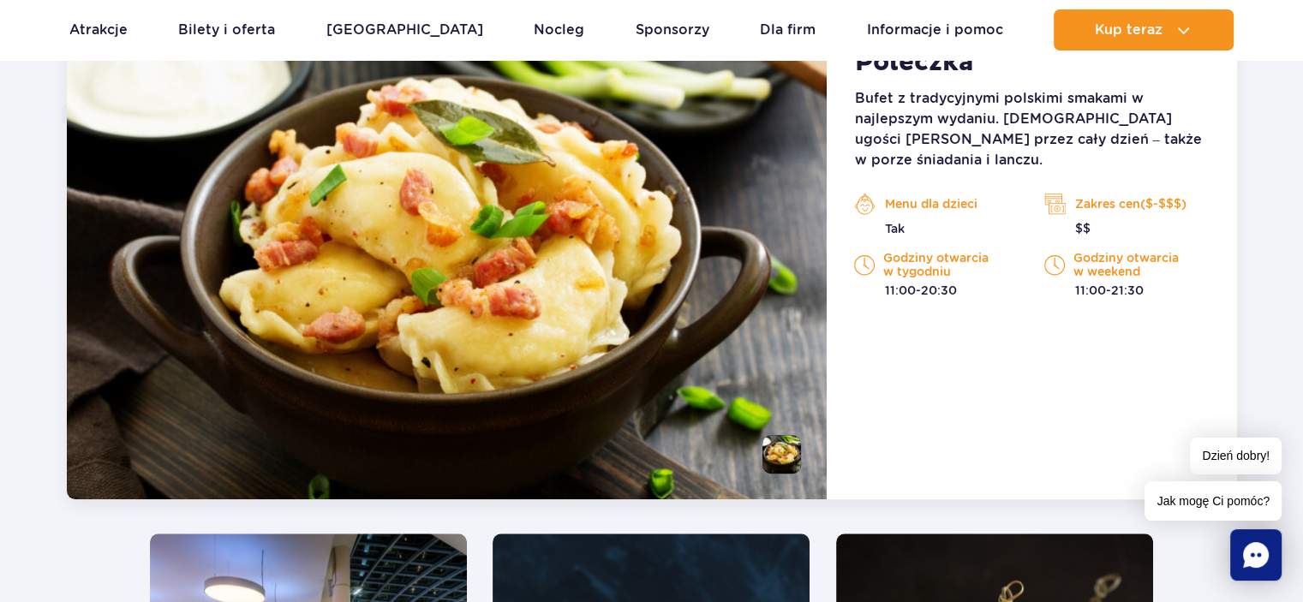
scroll to position [267, 0]
